Goal: Understand process/instructions: Learn how to perform a task or action

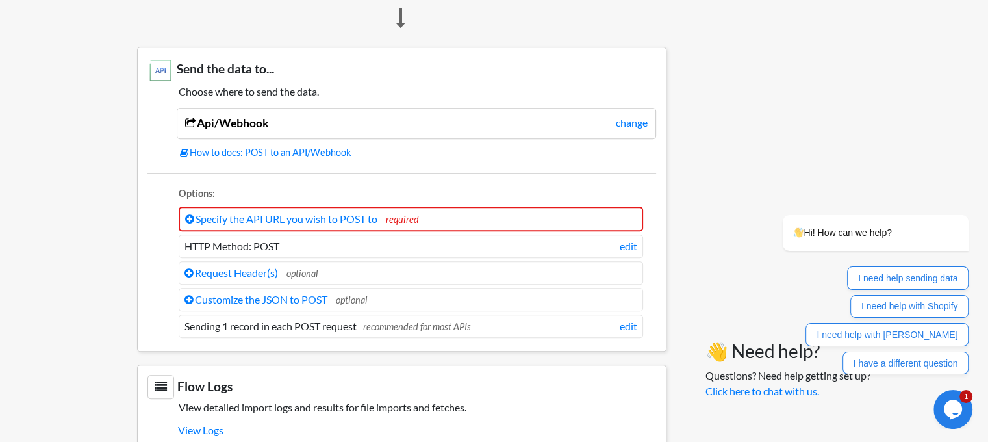
scroll to position [1040, 0]
click at [282, 212] on link "Specify the API URL you wish to POST to" at bounding box center [281, 218] width 192 height 12
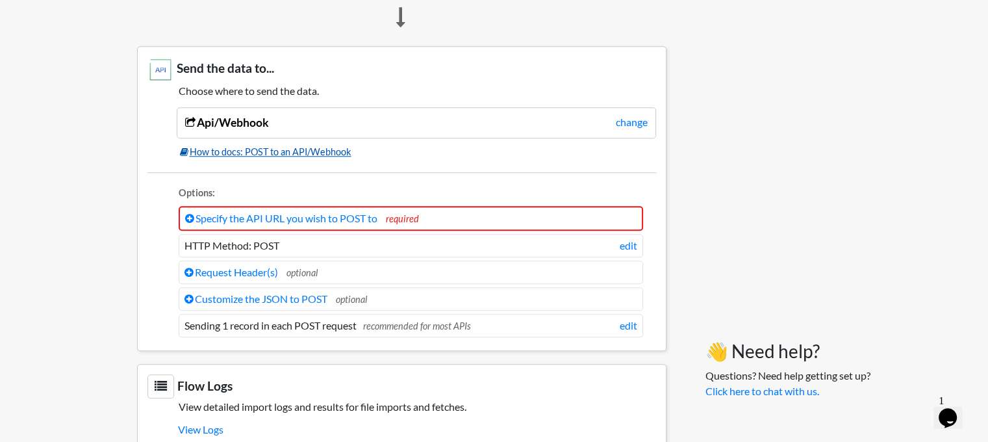
click at [296, 145] on link "How to docs: POST to an API/Webhook" at bounding box center [418, 152] width 476 height 14
